Goal: Transaction & Acquisition: Book appointment/travel/reservation

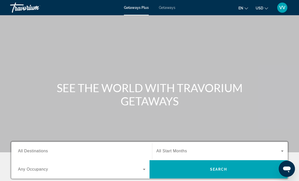
click at [171, 8] on span "Getaways" at bounding box center [167, 8] width 16 height 4
click at [35, 148] on input "Destination All Destinations" at bounding box center [81, 151] width 127 height 6
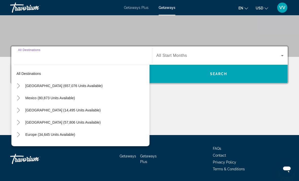
scroll to position [111, 0]
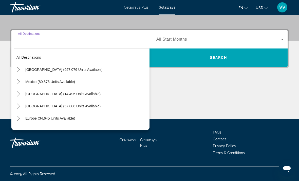
click at [17, 69] on icon "Toggle United States (657,076 units available)" at bounding box center [18, 69] width 5 height 5
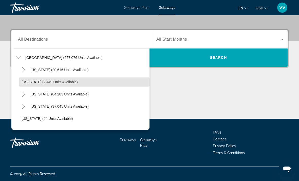
scroll to position [15, 0]
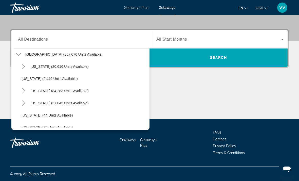
click at [22, 93] on icon "Toggle California (84,283 units available)" at bounding box center [23, 90] width 5 height 5
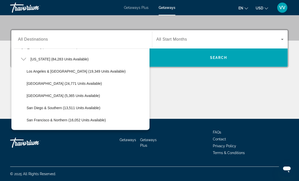
scroll to position [48, 0]
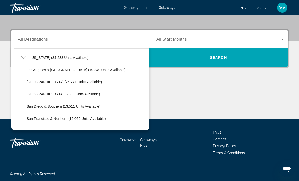
click at [22, 54] on mat-icon "Toggle California (84,283 units available)" at bounding box center [23, 57] width 9 height 9
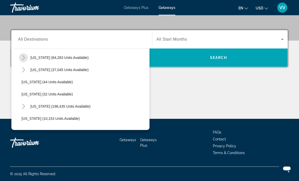
click at [24, 59] on icon "Toggle California (84,283 units available)" at bounding box center [23, 57] width 5 height 5
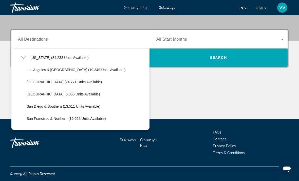
click at [29, 90] on span "Search widget" at bounding box center [86, 94] width 125 height 12
type input "**********"
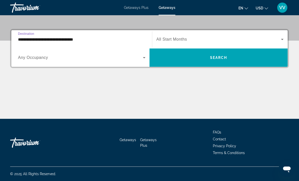
click at [25, 55] on span "Any Occupancy" at bounding box center [33, 57] width 30 height 4
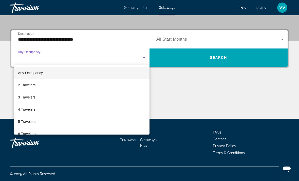
click at [282, 38] on div at bounding box center [149, 90] width 299 height 181
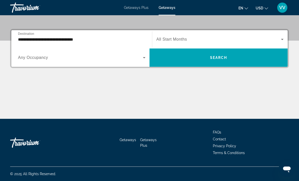
click at [284, 38] on icon "Search widget" at bounding box center [282, 39] width 6 height 6
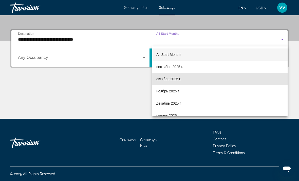
click at [172, 75] on mat-option "октябрь 2025 г." at bounding box center [219, 79] width 135 height 12
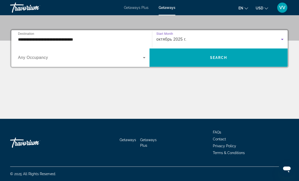
click at [256, 58] on span "Search widget" at bounding box center [218, 57] width 138 height 12
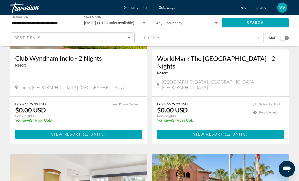
scroll to position [272, 0]
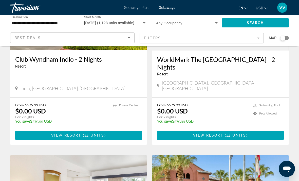
click at [259, 129] on span "Main content" at bounding box center [220, 135] width 127 height 12
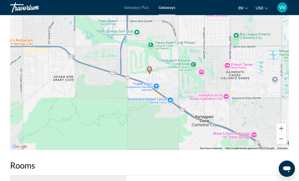
scroll to position [512, 0]
click at [284, 138] on button "Уменьшить" at bounding box center [281, 138] width 10 height 10
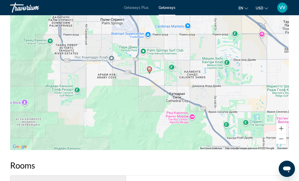
click at [286, 138] on button "Уменьшить" at bounding box center [281, 138] width 10 height 10
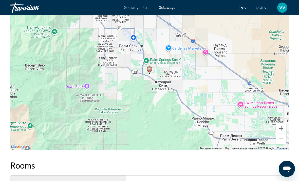
click at [283, 137] on button "Уменьшить" at bounding box center [281, 138] width 10 height 10
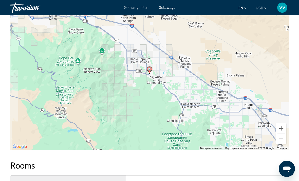
click at [284, 139] on button "Уменьшить" at bounding box center [281, 138] width 10 height 10
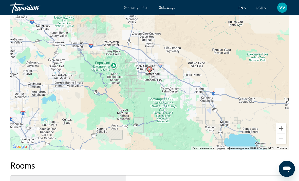
click at [284, 137] on button "Уменьшить" at bounding box center [281, 138] width 10 height 10
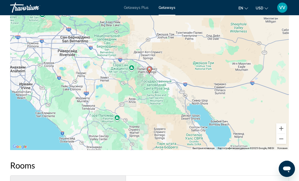
click at [286, 137] on button "Уменьшить" at bounding box center [281, 138] width 10 height 10
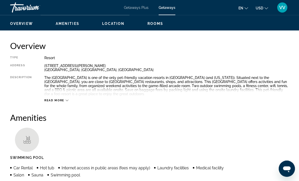
scroll to position [0, 0]
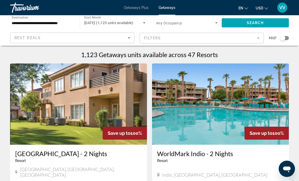
click at [129, 33] on div "Best Deals" at bounding box center [72, 40] width 116 height 14
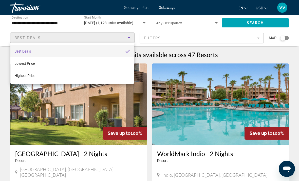
click at [2, 30] on div at bounding box center [149, 90] width 299 height 181
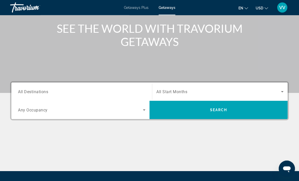
scroll to position [59, 0]
click at [20, 91] on span "All Destinations" at bounding box center [33, 91] width 30 height 5
click at [20, 91] on input "Destination All Destinations" at bounding box center [81, 92] width 127 height 6
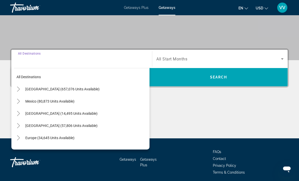
scroll to position [95, 0]
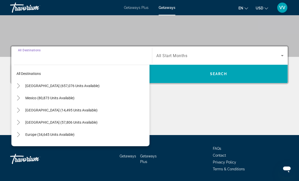
click at [17, 84] on icon "Toggle United States (657,076 units available)" at bounding box center [18, 85] width 3 height 5
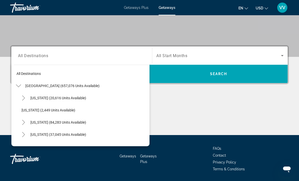
click at [18, 122] on span "Toggle California (84,283 units available)" at bounding box center [23, 122] width 12 height 12
click at [20, 118] on mat-icon "Toggle California (84,283 units available)" at bounding box center [23, 122] width 9 height 9
click at [19, 119] on mat-icon "Toggle California (84,283 units available)" at bounding box center [23, 122] width 9 height 9
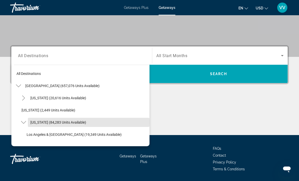
click at [43, 122] on span "[US_STATE] (84,283 units available)" at bounding box center [58, 122] width 56 height 4
type input "**********"
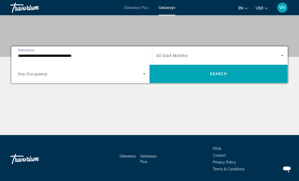
click at [142, 69] on div "Search widget" at bounding box center [81, 74] width 127 height 14
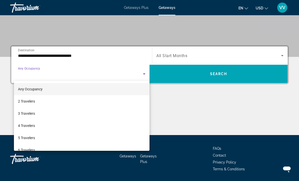
click at [283, 56] on div at bounding box center [149, 90] width 299 height 181
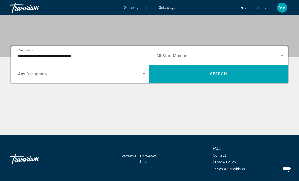
click at [281, 57] on icon "Search widget" at bounding box center [282, 55] width 6 height 6
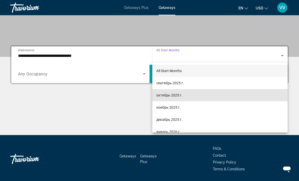
click at [176, 95] on span "октябрь 2025 г." at bounding box center [169, 95] width 26 height 6
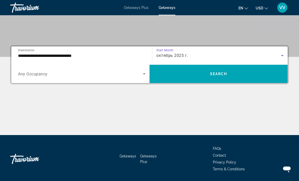
click at [235, 74] on span "Search widget" at bounding box center [218, 74] width 138 height 12
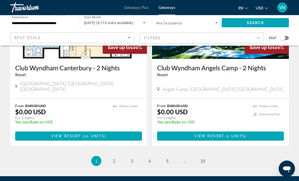
scroll to position [1000, 0]
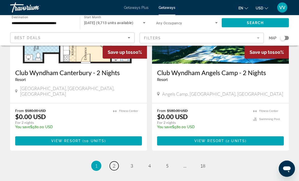
click at [115, 163] on span "2" at bounding box center [114, 166] width 3 height 6
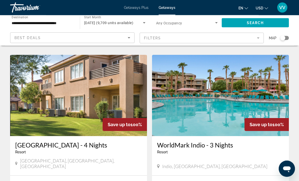
scroll to position [927, 0]
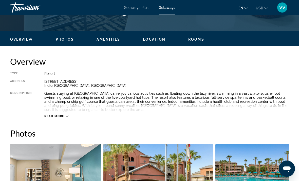
scroll to position [226, 0]
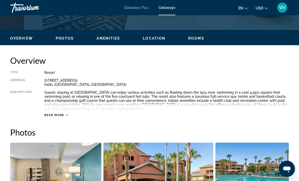
click at [46, 117] on span "Read more" at bounding box center [54, 114] width 20 height 3
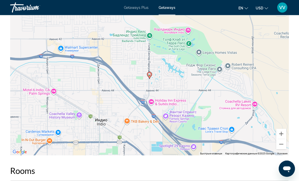
scroll to position [969, 0]
click at [287, 136] on div "Чтобы активировать перетаскивание с помощью клавиатуры, нажмите Alt + Ввод. Пос…" at bounding box center [149, 79] width 279 height 152
click at [282, 139] on button "Уменьшить" at bounding box center [281, 144] width 10 height 10
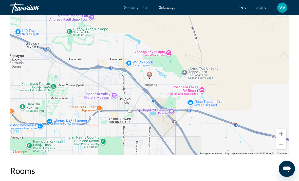
click at [284, 139] on button "Уменьшить" at bounding box center [281, 144] width 10 height 10
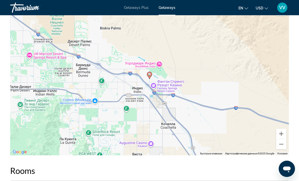
click at [285, 139] on button "Уменьшить" at bounding box center [281, 144] width 10 height 10
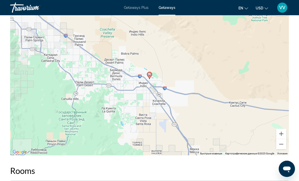
click at [283, 139] on button "Уменьшить" at bounding box center [281, 144] width 10 height 10
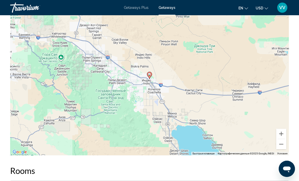
click at [287, 135] on div "Чтобы активировать перетаскивание с помощью клавиатуры, нажмите Alt + Ввод. Пос…" at bounding box center [149, 79] width 279 height 152
click at [285, 139] on button "Уменьшить" at bounding box center [281, 144] width 10 height 10
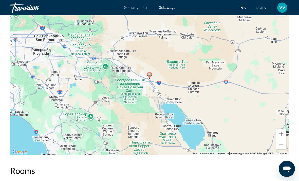
click at [284, 139] on button "Уменьшить" at bounding box center [281, 144] width 10 height 10
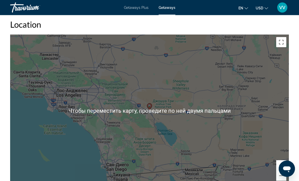
scroll to position [934, 0]
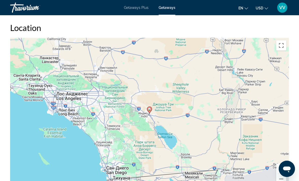
click at [281, 173] on button "Уменьшить" at bounding box center [281, 178] width 10 height 10
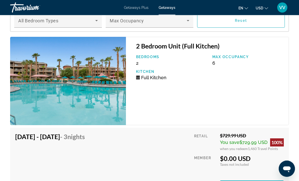
scroll to position [1148, 0]
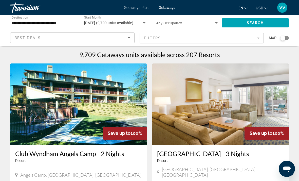
click at [258, 34] on mat-form-field "Filters" at bounding box center [202, 38] width 124 height 11
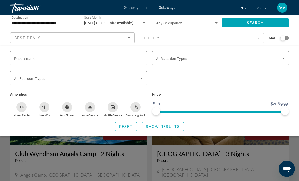
click at [290, 32] on app-map-search-filters "Best Deals Filters Map Resort name Vacation Types All Vacation Types Bedroom Ty…" at bounding box center [149, 37] width 289 height 15
click at [290, 37] on app-map-search-filters "Best Deals Filters Map Resort name Vacation Types All Vacation Types Bedroom Ty…" at bounding box center [149, 37] width 289 height 15
click at [286, 33] on div "Map" at bounding box center [279, 37] width 20 height 11
click at [286, 36] on div "Search widget" at bounding box center [284, 38] width 9 height 4
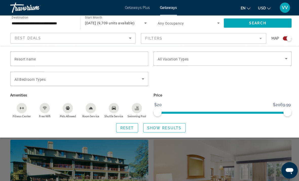
scroll to position [89, 0]
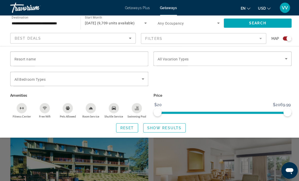
click at [241, 83] on div "Search widget" at bounding box center [220, 81] width 142 height 20
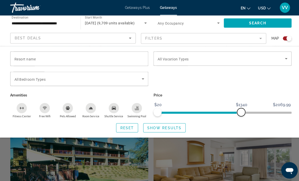
scroll to position [96, 0]
click at [131, 35] on icon "Sort by" at bounding box center [129, 38] width 6 height 6
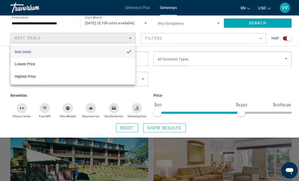
click at [260, 37] on div at bounding box center [149, 90] width 299 height 181
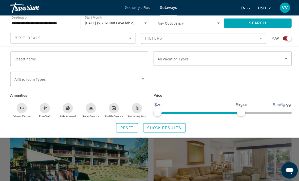
click at [258, 40] on mat-form-field "Filters" at bounding box center [202, 38] width 124 height 11
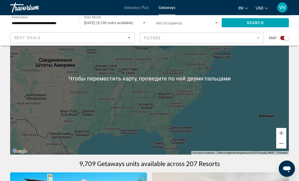
scroll to position [49, 0]
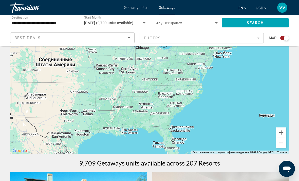
click at [283, 144] on button "Уменьшить" at bounding box center [281, 143] width 10 height 10
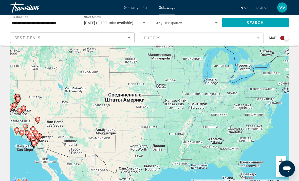
scroll to position [22, 0]
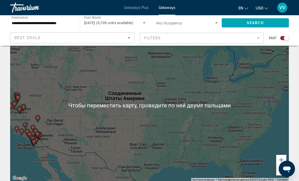
click at [237, 133] on div "Чтобы активировать перетаскивание с помощью клавиатуры, нажмите Alt + Ввод. Пос…" at bounding box center [149, 105] width 279 height 152
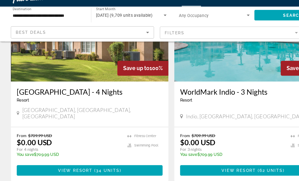
scroll to position [1133, 0]
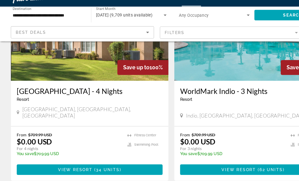
click at [131, 177] on link "page 3" at bounding box center [131, 181] width 9 height 9
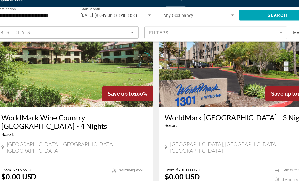
scroll to position [563, 0]
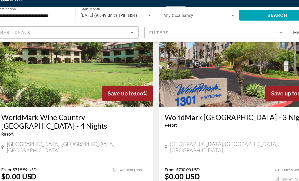
click at [226, 154] on p "From $730.00 USD" at bounding box center [202, 156] width 91 height 4
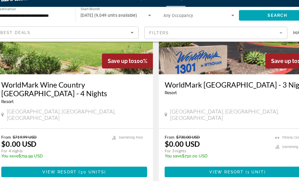
scroll to position [592, 0]
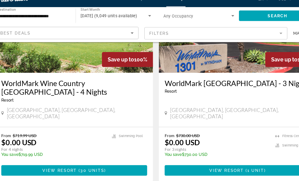
click at [229, 155] on span "( 1 unit )" at bounding box center [235, 157] width 19 height 4
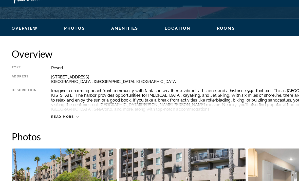
click at [51, 109] on span "Read more" at bounding box center [54, 110] width 20 height 3
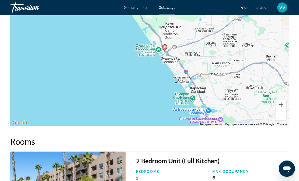
scroll to position [865, 0]
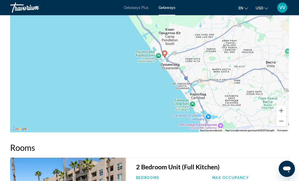
click at [284, 122] on button "Уменьшить" at bounding box center [281, 121] width 10 height 10
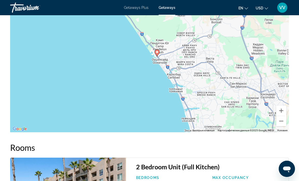
click at [286, 120] on div "Чтобы активировать перетаскивание с помощью клавиатуры, нажмите Alt + Ввод. Пос…" at bounding box center [149, 56] width 279 height 152
click at [284, 119] on button "Уменьшить" at bounding box center [281, 121] width 10 height 10
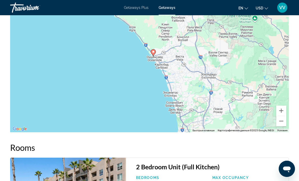
click at [283, 122] on button "Уменьшить" at bounding box center [281, 121] width 10 height 10
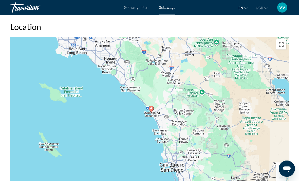
scroll to position [802, 0]
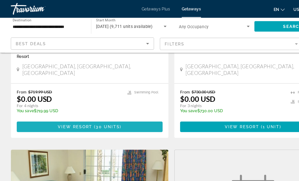
scroll to position [482, 0]
click at [28, 104] on span "Main content" at bounding box center [78, 110] width 127 height 12
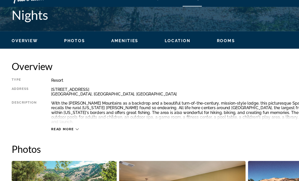
scroll to position [231, 0]
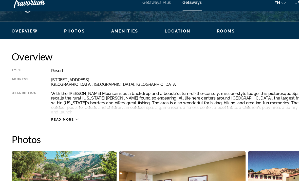
click at [53, 97] on div "Read more" at bounding box center [166, 104] width 244 height 14
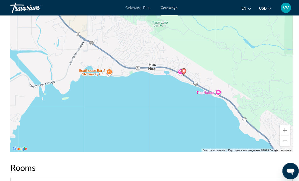
scroll to position [882, 0]
click at [283, 134] on button "Уменьшить" at bounding box center [281, 138] width 10 height 10
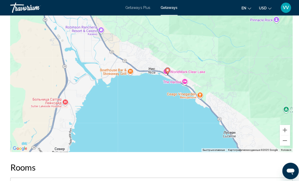
click at [283, 133] on button "Уменьшить" at bounding box center [281, 138] width 10 height 10
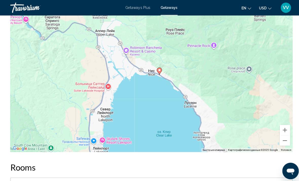
click at [281, 134] on button "Уменьшить" at bounding box center [281, 138] width 10 height 10
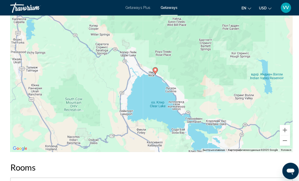
click at [284, 133] on button "Уменьшить" at bounding box center [281, 138] width 10 height 10
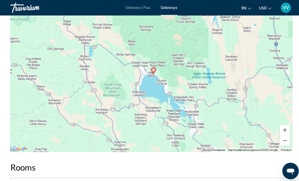
click at [283, 134] on button "Уменьшить" at bounding box center [281, 138] width 10 height 10
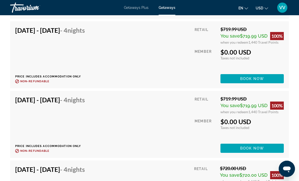
scroll to position [1211, 0]
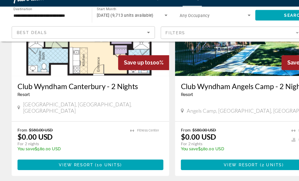
scroll to position [997, 0]
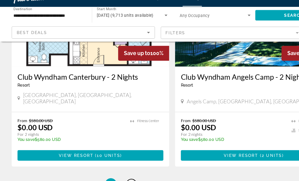
click at [115, 165] on link "page 2" at bounding box center [114, 169] width 9 height 9
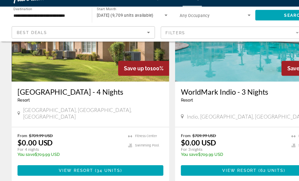
scroll to position [976, 0]
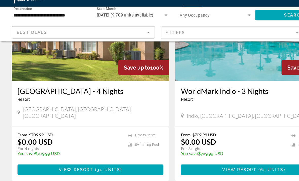
click at [132, 179] on span "3" at bounding box center [131, 182] width 3 height 6
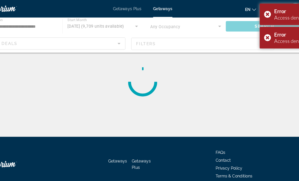
click at [251, 32] on div "Error Access denied." at bounding box center [273, 32] width 45 height 19
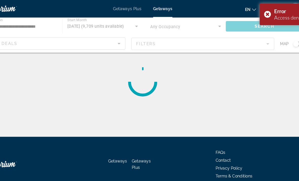
click at [251, 7] on div "Error Access denied." at bounding box center [273, 12] width 45 height 19
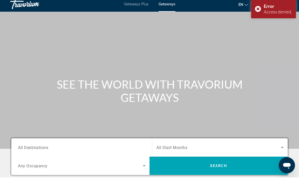
scroll to position [4, 0]
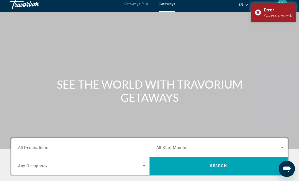
click at [39, 143] on div "Search widget" at bounding box center [81, 147] width 127 height 14
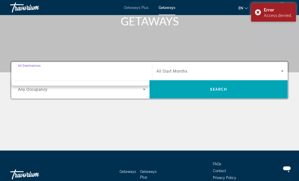
scroll to position [111, 0]
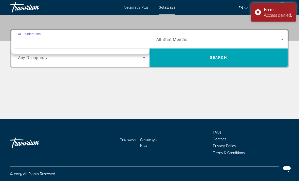
click at [26, 39] on input "Destination All Destinations" at bounding box center [81, 40] width 127 height 6
click at [24, 38] on input "Destination All Destinations" at bounding box center [81, 40] width 127 height 6
click at [29, 41] on input "Destination All Destinations" at bounding box center [81, 40] width 127 height 6
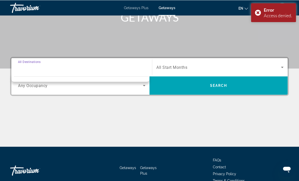
click at [29, 68] on input "Destination All Destinations" at bounding box center [81, 67] width 127 height 6
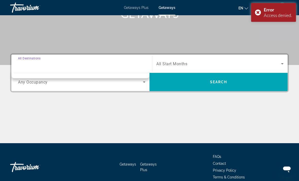
scroll to position [111, 0]
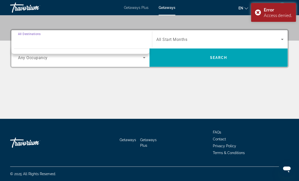
click at [26, 46] on div "Search widget" at bounding box center [81, 39] width 127 height 14
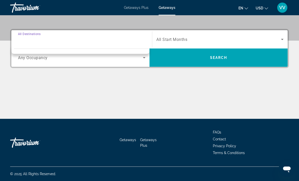
click at [24, 42] on input "Destination All Destinations" at bounding box center [81, 39] width 127 height 6
click at [18, 37] on input "Destination All Destinations" at bounding box center [81, 39] width 127 height 6
click at [22, 6] on div "Travorium" at bounding box center [35, 7] width 51 height 13
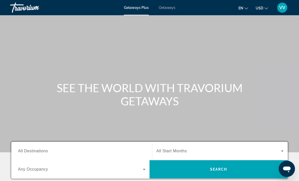
click at [27, 150] on span "All Destinations" at bounding box center [33, 150] width 30 height 4
click at [27, 150] on input "Destination All Destinations" at bounding box center [81, 151] width 127 height 6
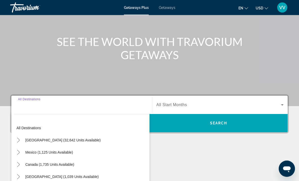
scroll to position [111, 0]
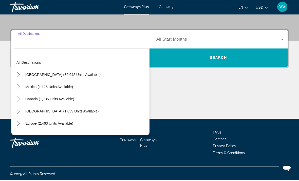
click at [17, 74] on icon "Toggle United States (32,642 units available)" at bounding box center [18, 75] width 5 height 5
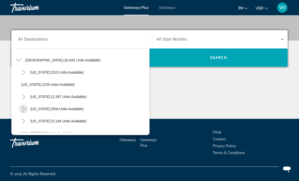
scroll to position [16, 0]
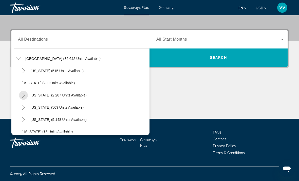
click at [20, 93] on mat-icon "Toggle California (2,287 units available)" at bounding box center [23, 95] width 9 height 9
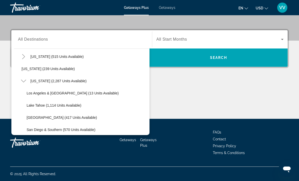
scroll to position [32, 0]
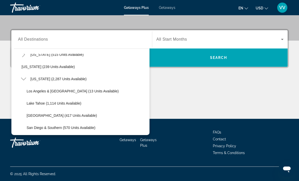
click at [24, 91] on span "Search widget" at bounding box center [86, 91] width 125 height 12
type input "**********"
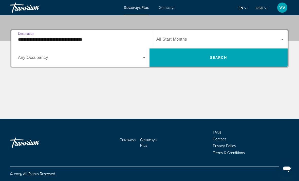
click at [282, 39] on icon "Search widget" at bounding box center [282, 39] width 6 height 6
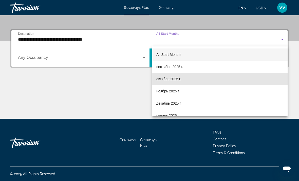
click at [175, 79] on span "октябрь 2025 г." at bounding box center [168, 79] width 25 height 6
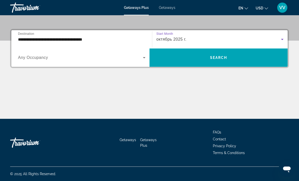
click at [244, 57] on span "Search widget" at bounding box center [218, 57] width 138 height 12
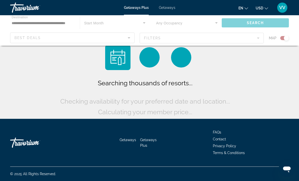
scroll to position [16, 0]
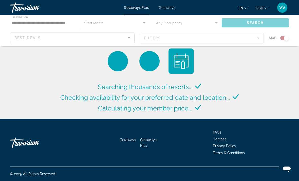
click at [173, 7] on span "Getaways" at bounding box center [167, 8] width 16 height 4
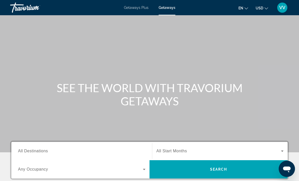
click at [173, 22] on div "Main content" at bounding box center [149, 76] width 299 height 152
click at [33, 145] on div "Search widget" at bounding box center [81, 151] width 127 height 14
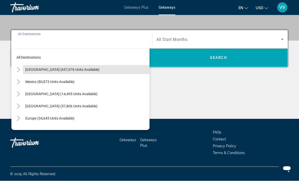
scroll to position [111, 0]
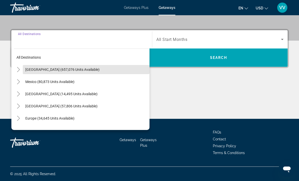
click at [64, 67] on span "[GEOGRAPHIC_DATA] (657,076 units available)" at bounding box center [62, 69] width 74 height 4
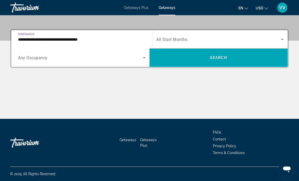
click at [22, 36] on input "**********" at bounding box center [81, 39] width 127 height 6
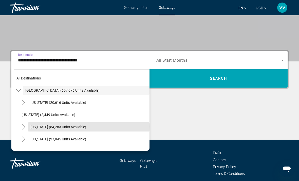
click at [30, 126] on span "Search widget" at bounding box center [89, 127] width 122 height 12
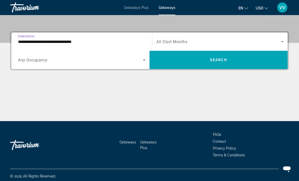
scroll to position [111, 0]
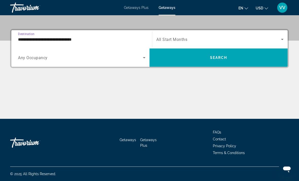
click at [21, 35] on span "Destination" at bounding box center [26, 34] width 16 height 4
click at [21, 36] on input "**********" at bounding box center [81, 39] width 127 height 6
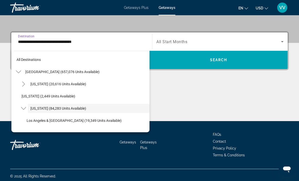
scroll to position [18, 0]
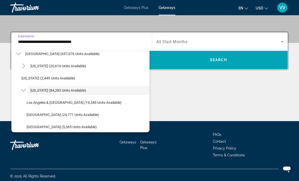
click at [24, 90] on icon "Toggle California (84,283 units available)" at bounding box center [23, 90] width 5 height 5
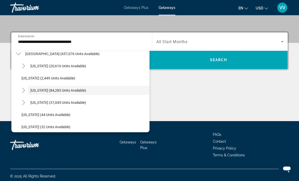
click at [25, 93] on mat-icon "Toggle California (84,283 units available)" at bounding box center [23, 90] width 9 height 9
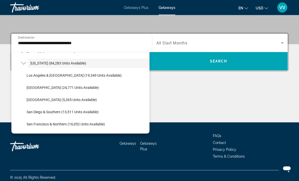
scroll to position [46, 0]
click at [31, 74] on span "Los Angeles & [GEOGRAPHIC_DATA] (19,349 units available)" at bounding box center [74, 76] width 95 height 4
type input "**********"
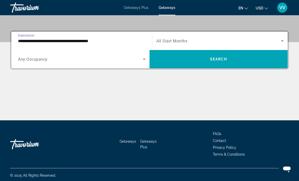
scroll to position [111, 0]
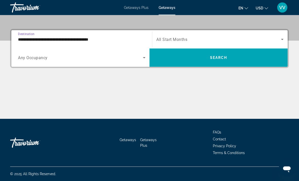
click at [230, 37] on span "Search widget" at bounding box center [218, 39] width 125 height 6
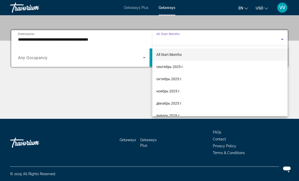
click at [119, 91] on div at bounding box center [149, 90] width 299 height 181
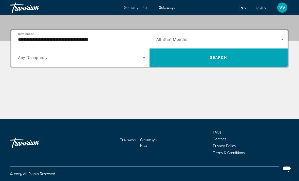
click at [220, 61] on span "Search widget" at bounding box center [218, 57] width 138 height 12
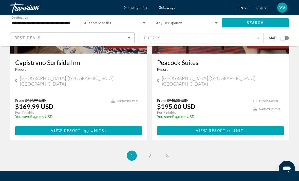
scroll to position [996, 0]
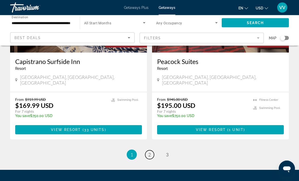
click at [151, 150] on link "page 2" at bounding box center [149, 154] width 9 height 9
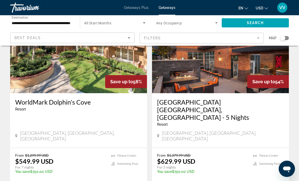
scroll to position [988, 0]
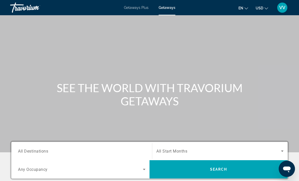
click at [25, 151] on span "All Destinations" at bounding box center [33, 150] width 30 height 5
click at [25, 151] on input "Destination All Destinations" at bounding box center [81, 151] width 127 height 6
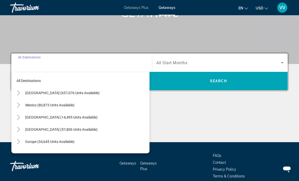
scroll to position [111, 0]
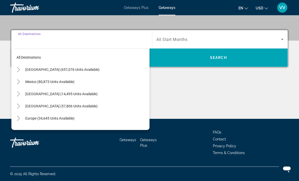
click at [14, 69] on mat-icon "Toggle United States (657,076 units available)" at bounding box center [18, 69] width 9 height 9
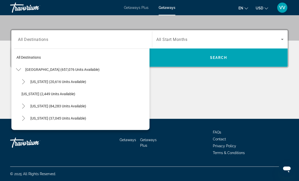
click at [23, 106] on icon "Toggle California (84,283 units available)" at bounding box center [23, 105] width 5 height 5
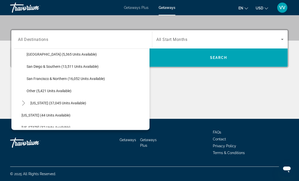
scroll to position [86, 0]
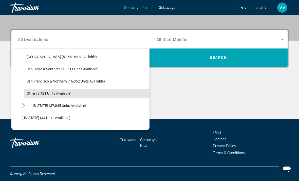
click at [29, 95] on span "Search widget" at bounding box center [86, 93] width 125 height 12
type input "**********"
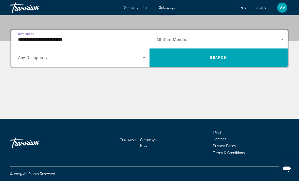
click at [236, 61] on span "Search widget" at bounding box center [218, 57] width 138 height 12
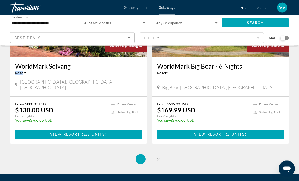
scroll to position [978, 0]
click at [157, 154] on link "page 2" at bounding box center [158, 158] width 9 height 9
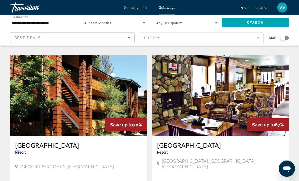
scroll to position [555, 0]
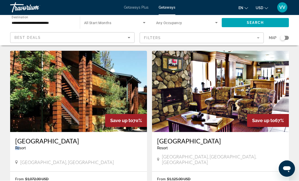
click at [30, 136] on div "[GEOGRAPHIC_DATA] - This is an adults only resort [GEOGRAPHIC_DATA], [GEOGRAPHI…" at bounding box center [78, 151] width 137 height 39
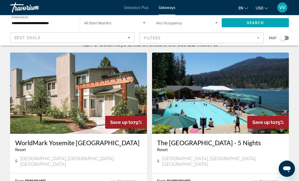
scroll to position [0, 0]
